Goal: Task Accomplishment & Management: Complete application form

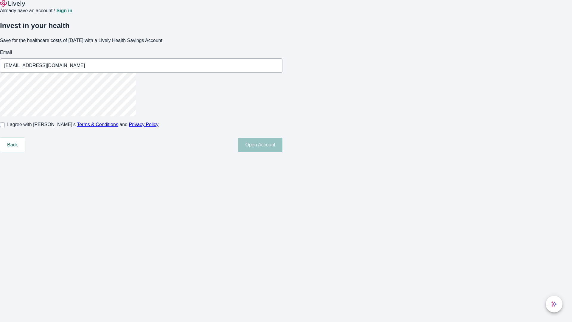
click at [5, 127] on input "I agree with Lively’s Terms & Conditions and Privacy Policy" at bounding box center [2, 124] width 5 height 5
checkbox input "true"
click at [282, 152] on button "Open Account" at bounding box center [260, 145] width 44 height 14
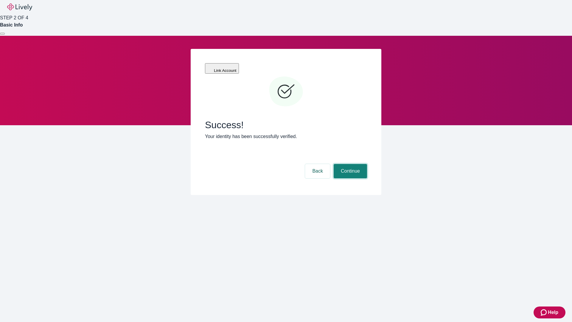
click at [349, 164] on button "Continue" at bounding box center [349, 171] width 33 height 14
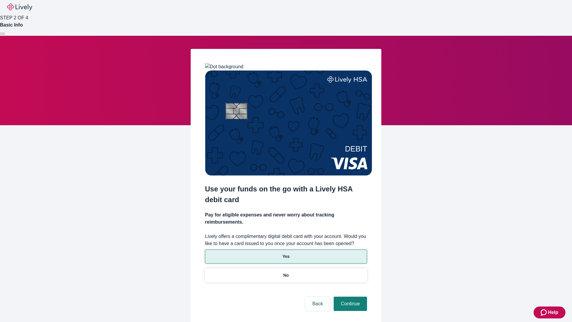
click at [285, 253] on p "Yes" at bounding box center [285, 256] width 7 height 6
click at [349, 296] on button "Continue" at bounding box center [349, 303] width 33 height 14
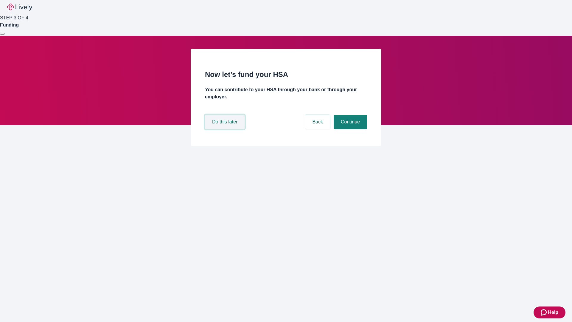
click at [225, 129] on button "Do this later" at bounding box center [225, 122] width 40 height 14
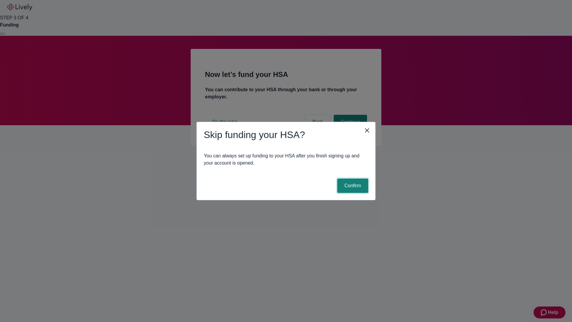
click at [352, 185] on button "Confirm" at bounding box center [352, 185] width 31 height 14
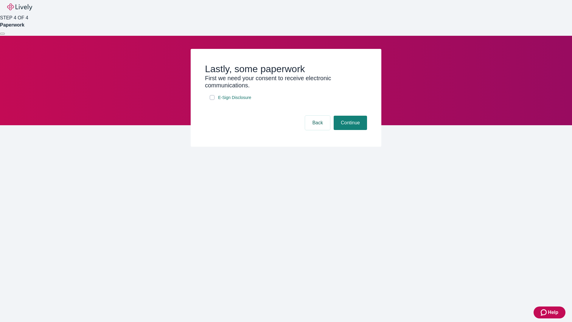
click at [212, 100] on input "E-Sign Disclosure" at bounding box center [212, 97] width 5 height 5
checkbox input "true"
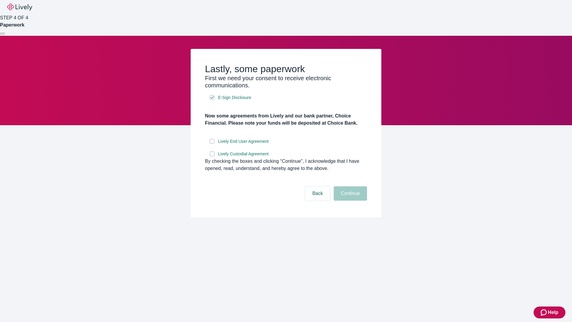
click at [212, 143] on input "Lively End User Agreement" at bounding box center [212, 141] width 5 height 5
checkbox input "true"
click at [212, 156] on input "Lively Custodial Agreement" at bounding box center [212, 153] width 5 height 5
checkbox input "true"
click at [349, 200] on button "Continue" at bounding box center [349, 193] width 33 height 14
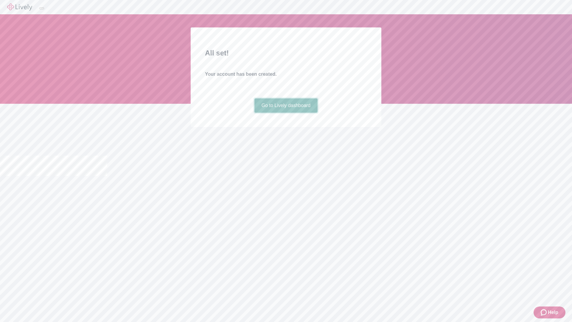
click at [285, 113] on link "Go to Lively dashboard" at bounding box center [285, 105] width 63 height 14
